Goal: Transaction & Acquisition: Download file/media

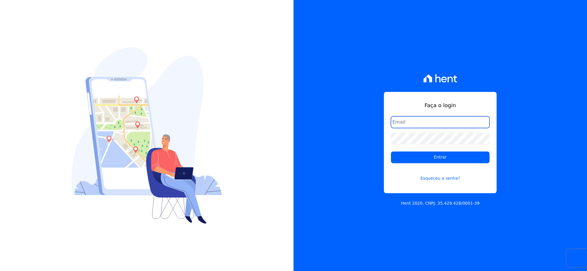
click at [280, 124] on input "email" at bounding box center [440, 122] width 99 height 12
type input "[EMAIL_ADDRESS][DOMAIN_NAME]"
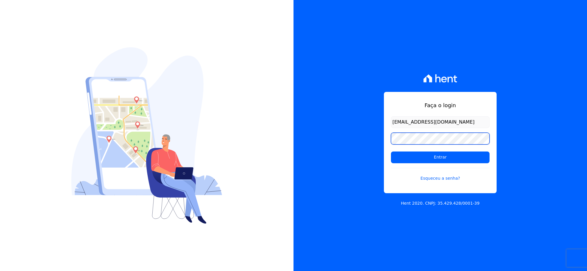
click at [280, 138] on div "Faça o login rh@cesariengenharia.com.br Entrar Esqueceu a senha? Hent 2020. CNP…" at bounding box center [441, 135] width 294 height 271
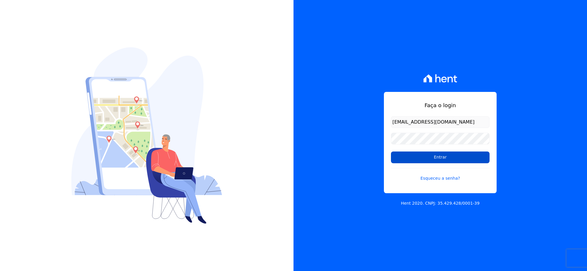
click at [280, 158] on input "Entrar" at bounding box center [440, 157] width 99 height 12
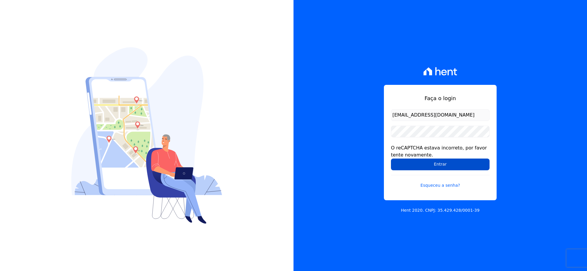
click at [410, 161] on input "Entrar" at bounding box center [440, 165] width 99 height 12
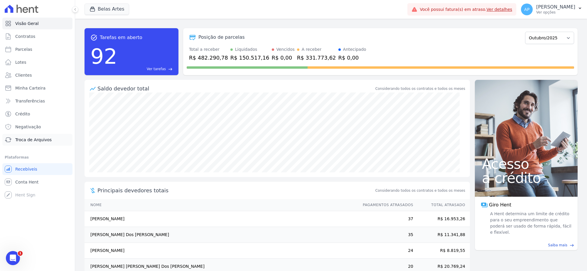
click at [31, 138] on span "Troca de Arquivos" at bounding box center [33, 140] width 36 height 6
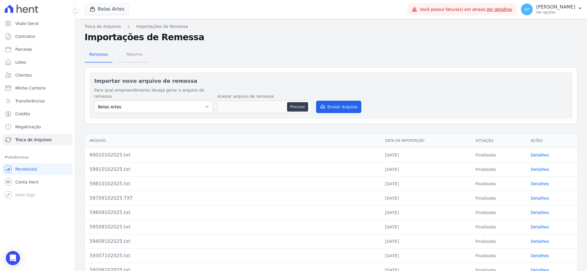
click at [126, 55] on span "Retorno" at bounding box center [134, 54] width 23 height 12
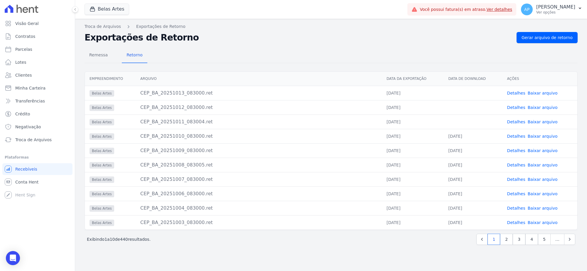
click at [542, 121] on link "Baixar arquivo" at bounding box center [543, 121] width 30 height 5
click at [538, 106] on link "Baixar arquivo" at bounding box center [543, 107] width 30 height 5
click at [550, 93] on link "Baixar arquivo" at bounding box center [543, 93] width 30 height 5
